Goal: Book appointment/travel/reservation

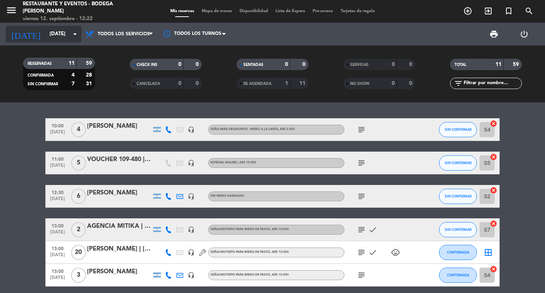
click at [71, 35] on icon "arrow_drop_down" at bounding box center [74, 34] width 9 height 9
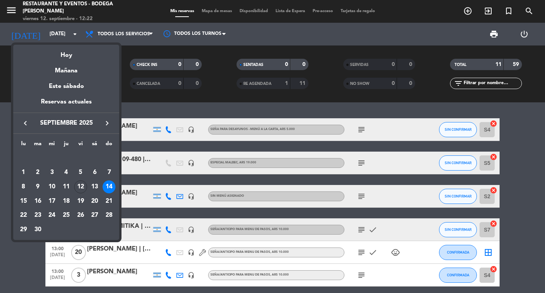
click at [28, 263] on div at bounding box center [272, 146] width 545 height 293
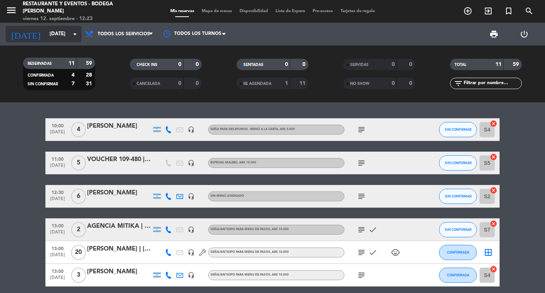
click at [70, 34] on input "[DATE]" at bounding box center [79, 34] width 67 height 14
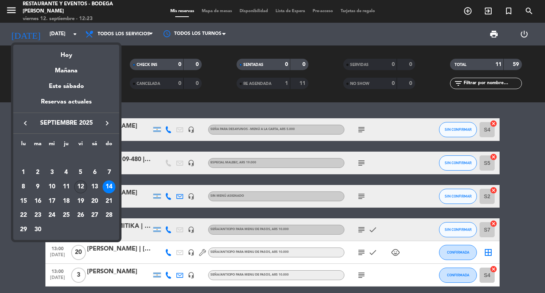
click at [78, 186] on div "12" at bounding box center [80, 186] width 13 height 13
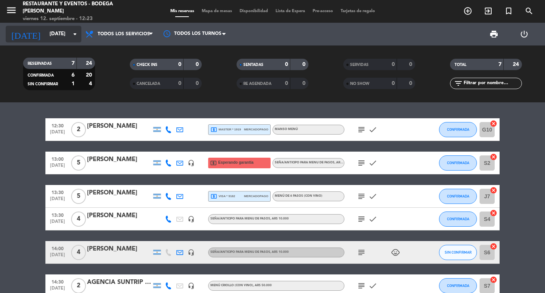
click at [70, 33] on input "[DATE]" at bounding box center [79, 34] width 67 height 14
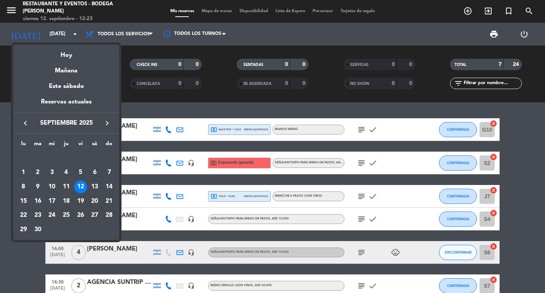
click at [79, 187] on div "12" at bounding box center [80, 186] width 13 height 13
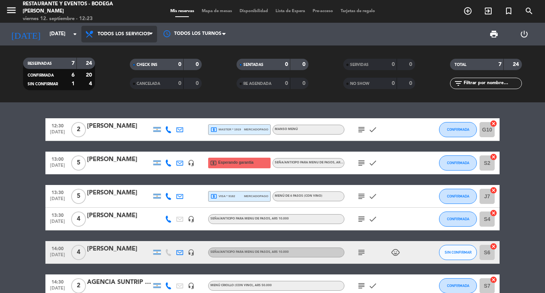
click at [141, 31] on span "Todos los servicios" at bounding box center [124, 33] width 52 height 5
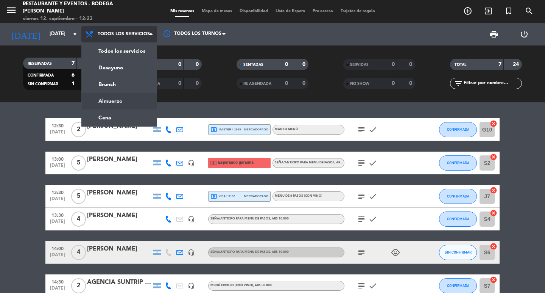
click at [117, 101] on div "menu Restaurante y Eventos - Bodega [PERSON_NAME][DATE] 12. septiembre - 12:23 …" at bounding box center [272, 51] width 545 height 102
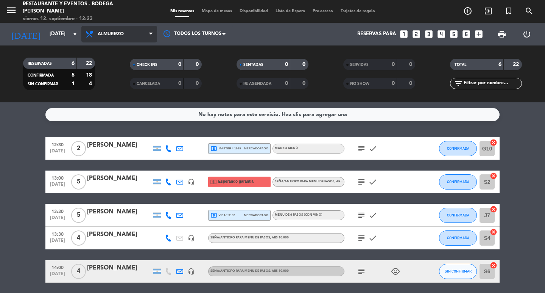
click at [128, 35] on span "Almuerzo" at bounding box center [119, 34] width 76 height 17
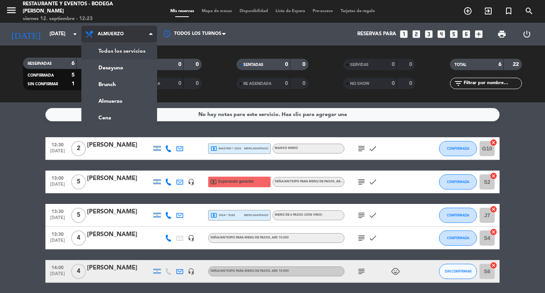
click at [119, 51] on div "menu Restaurante y Eventos - Bodega [PERSON_NAME][DATE] 12. septiembre - 12:23 …" at bounding box center [272, 51] width 545 height 102
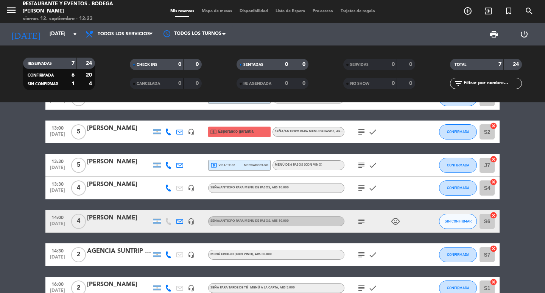
scroll to position [75, 0]
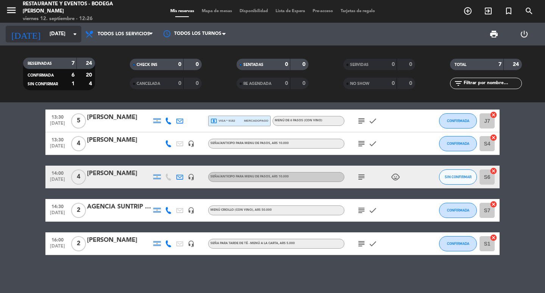
click at [67, 33] on input "[DATE]" at bounding box center [79, 34] width 67 height 14
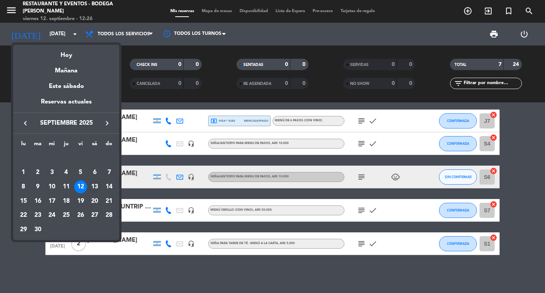
click at [94, 186] on div "13" at bounding box center [94, 186] width 13 height 13
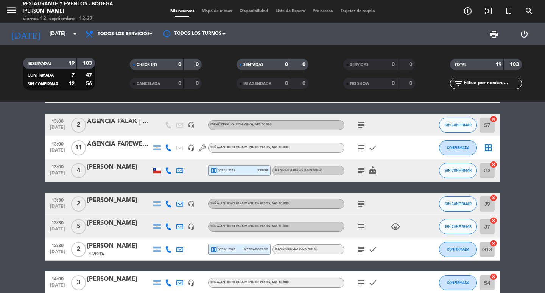
scroll to position [152, 0]
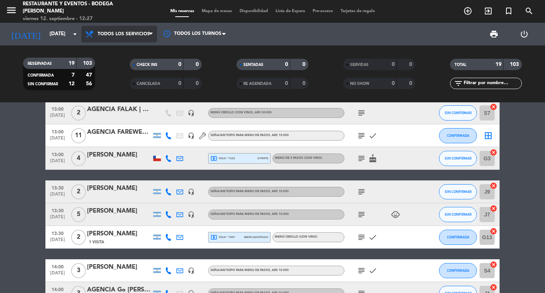
click at [136, 36] on span "Todos los servicios" at bounding box center [124, 33] width 52 height 5
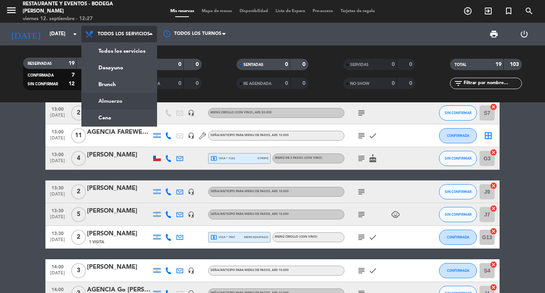
click at [112, 96] on div "menu Restaurante y Eventos - Bodega [PERSON_NAME][DATE] 12. septiembre - 12:27 …" at bounding box center [272, 51] width 545 height 102
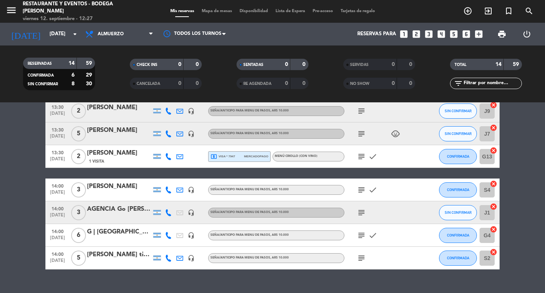
scroll to position [232, 0]
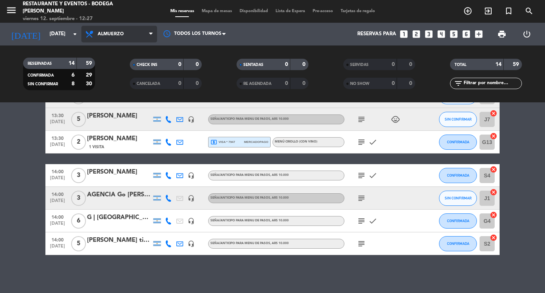
click at [125, 34] on span "Almuerzo" at bounding box center [119, 34] width 76 height 17
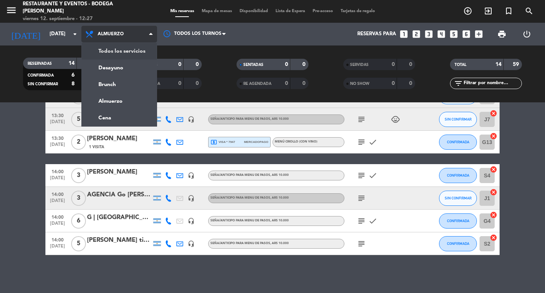
click at [136, 33] on span "Almuerzo" at bounding box center [119, 34] width 76 height 17
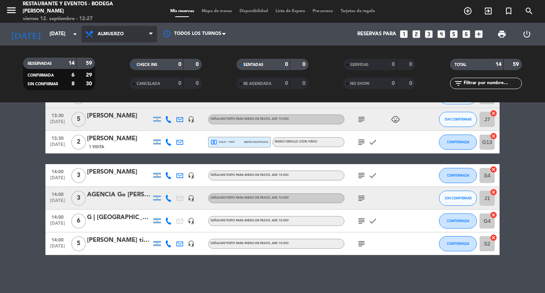
click at [149, 32] on span "Almuerzo" at bounding box center [119, 34] width 76 height 17
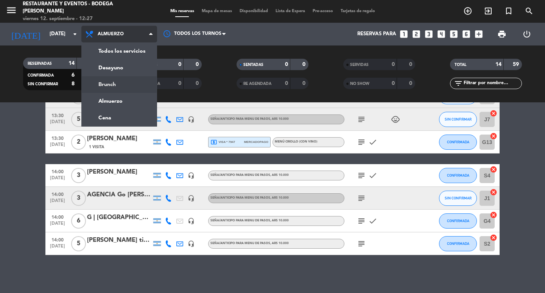
click at [105, 87] on div "menu Restaurante y Eventos - Bodega [PERSON_NAME][DATE] 12. septiembre - 12:27 …" at bounding box center [272, 51] width 545 height 102
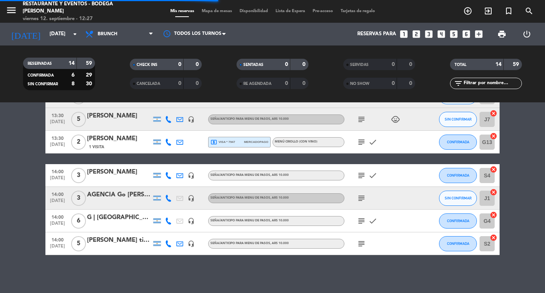
scroll to position [0, 0]
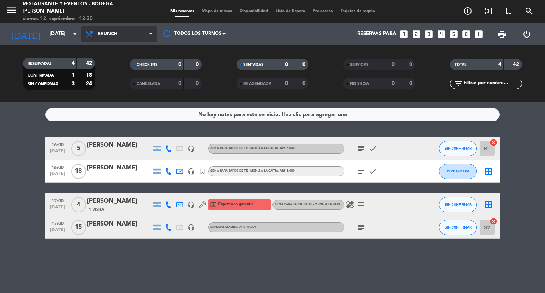
click at [121, 34] on span "Brunch" at bounding box center [119, 34] width 76 height 17
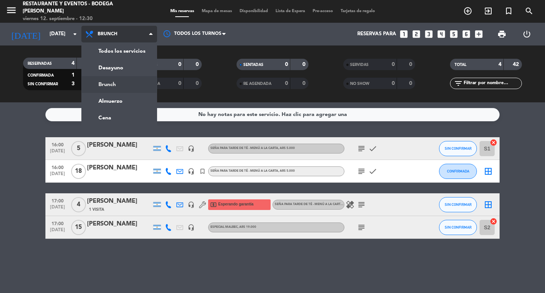
click at [121, 34] on span "Brunch" at bounding box center [119, 34] width 76 height 17
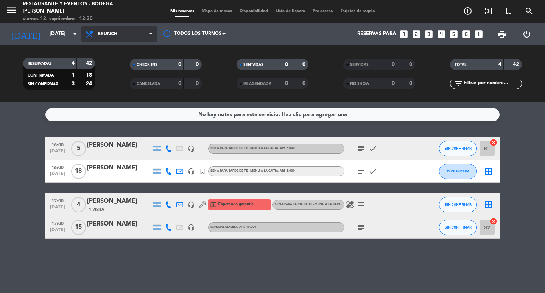
click at [121, 34] on span "Brunch" at bounding box center [119, 34] width 76 height 17
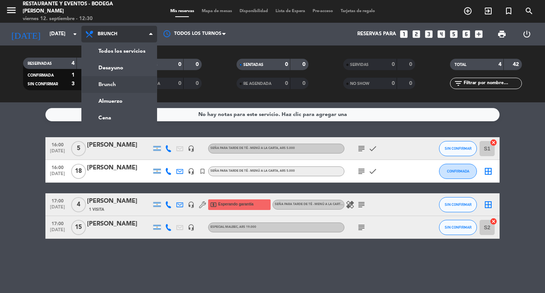
click at [121, 34] on span "Brunch" at bounding box center [119, 34] width 76 height 17
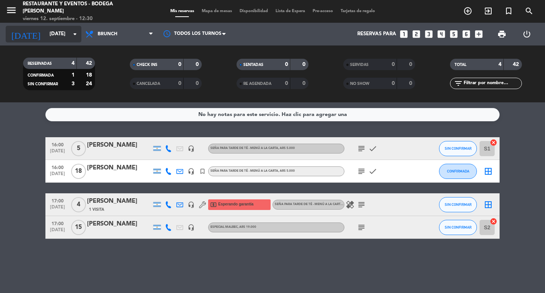
click at [70, 35] on icon "arrow_drop_down" at bounding box center [74, 34] width 9 height 9
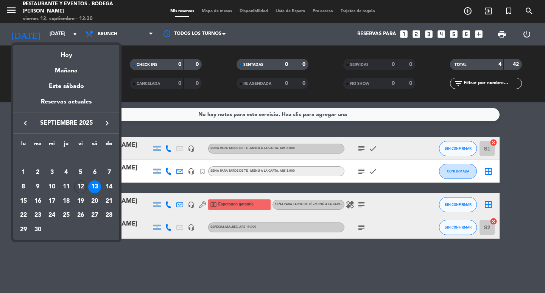
click at [73, 34] on div at bounding box center [272, 146] width 545 height 293
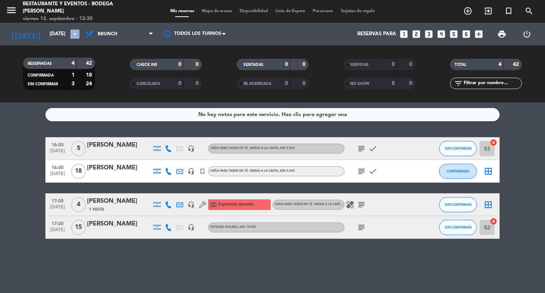
click at [73, 34] on icon "arrow_drop_down" at bounding box center [74, 34] width 9 height 9
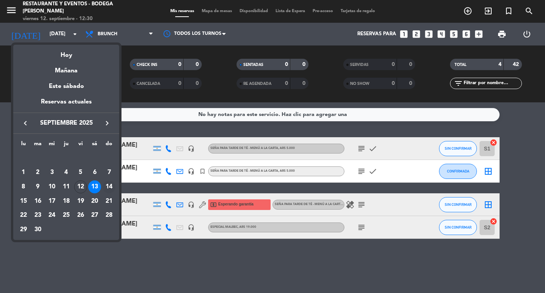
click at [106, 185] on div "14" at bounding box center [109, 186] width 13 height 13
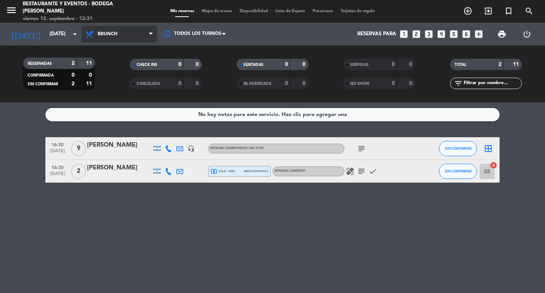
click at [143, 31] on span "Brunch" at bounding box center [119, 34] width 76 height 17
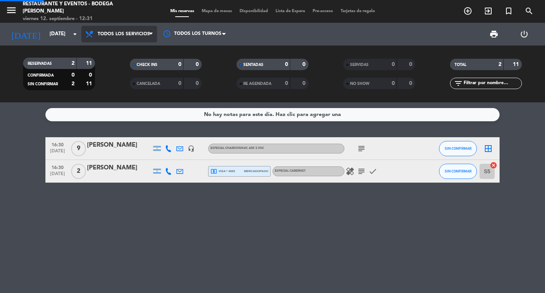
click at [118, 54] on div "menu Restaurante y Eventos - Bodega [PERSON_NAME][DATE] 12. septiembre - 12:31 …" at bounding box center [272, 51] width 545 height 102
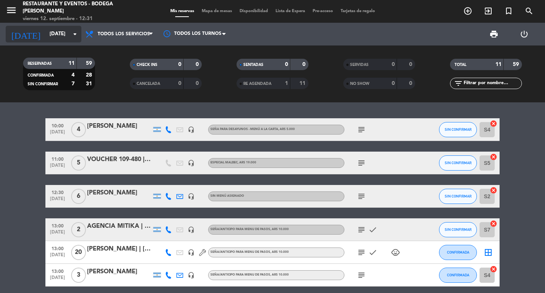
click at [69, 31] on input "[DATE]" at bounding box center [79, 34] width 67 height 14
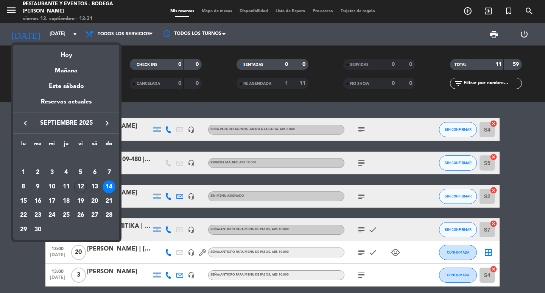
click at [94, 185] on div "13" at bounding box center [94, 186] width 13 height 13
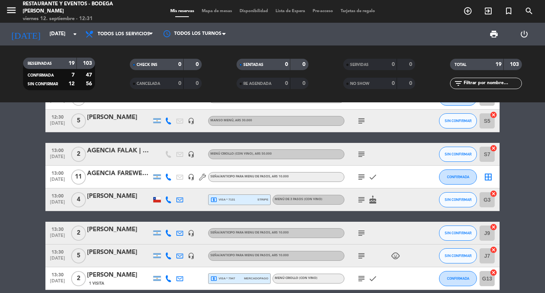
scroll to position [76, 0]
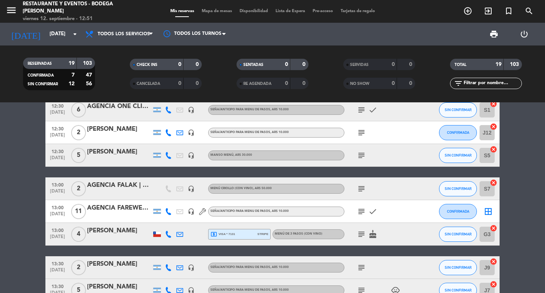
click at [371, 235] on icon "cake" at bounding box center [373, 234] width 9 height 9
click at [62, 36] on input "[DATE]" at bounding box center [79, 34] width 67 height 14
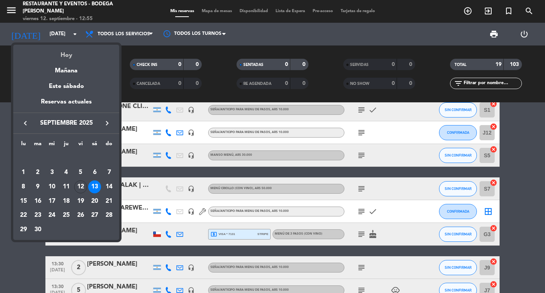
click at [62, 51] on div "Hoy" at bounding box center [66, 53] width 106 height 16
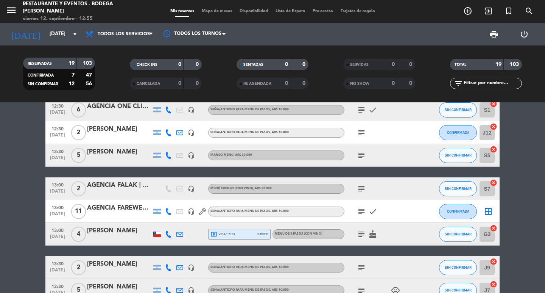
type input "[DATE]"
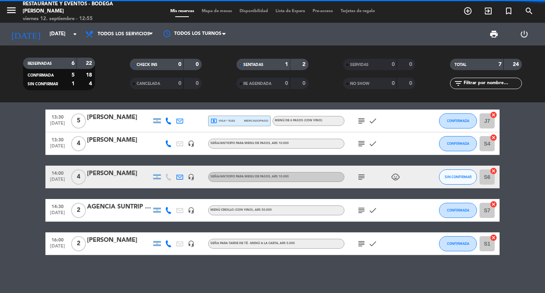
scroll to position [75, 0]
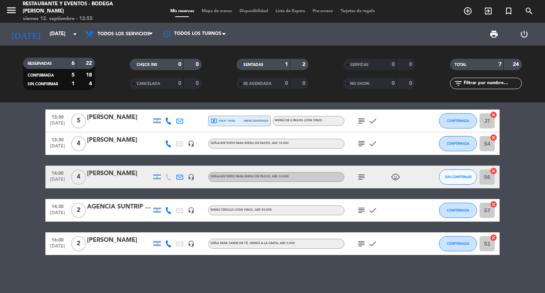
click at [400, 177] on icon "child_care" at bounding box center [395, 176] width 9 height 9
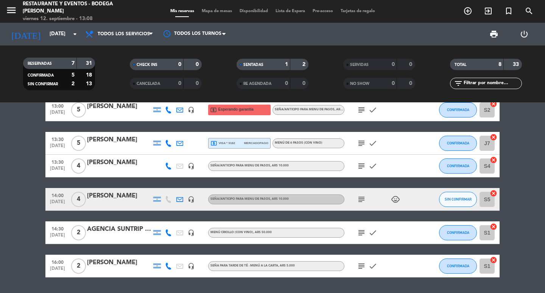
scroll to position [38, 0]
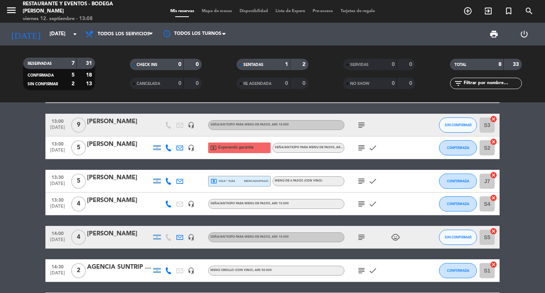
click at [359, 149] on icon "subject" at bounding box center [361, 147] width 9 height 9
click at [361, 149] on icon "subject" at bounding box center [361, 147] width 9 height 9
